Goal: Task Accomplishment & Management: Use online tool/utility

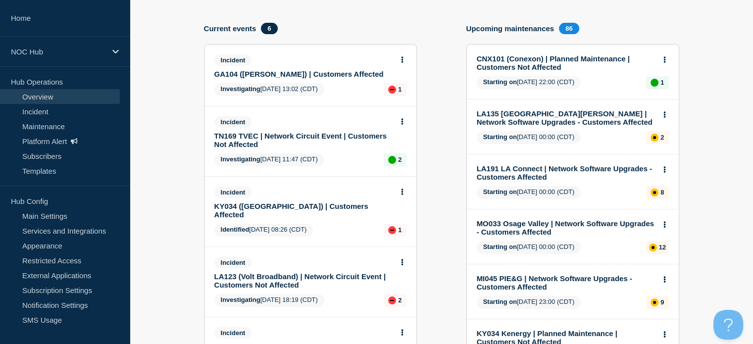
scroll to position [148, 0]
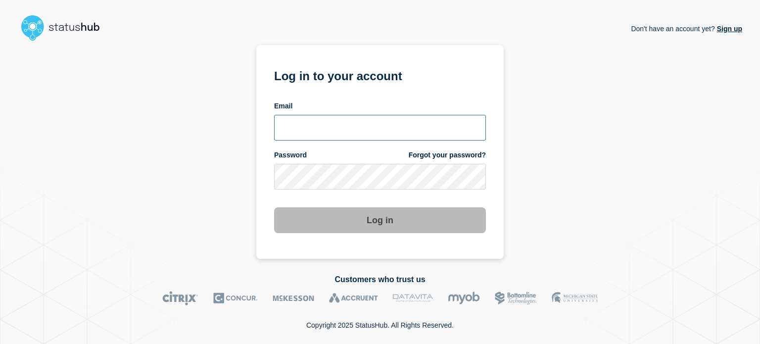
type input "[EMAIL_ADDRESS][DOMAIN_NAME]"
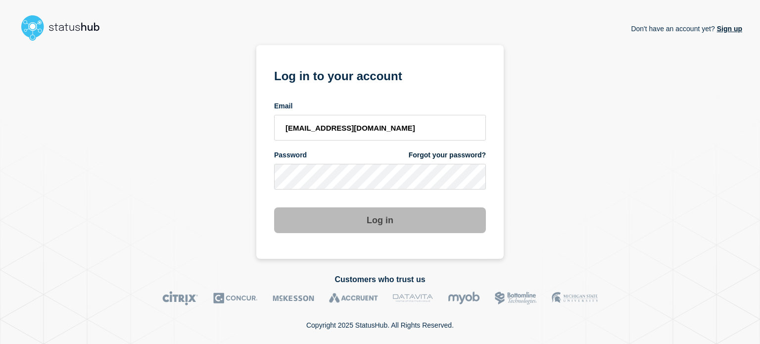
click at [409, 215] on button "Log in" at bounding box center [380, 220] width 212 height 26
